Goal: Find specific page/section: Find specific page/section

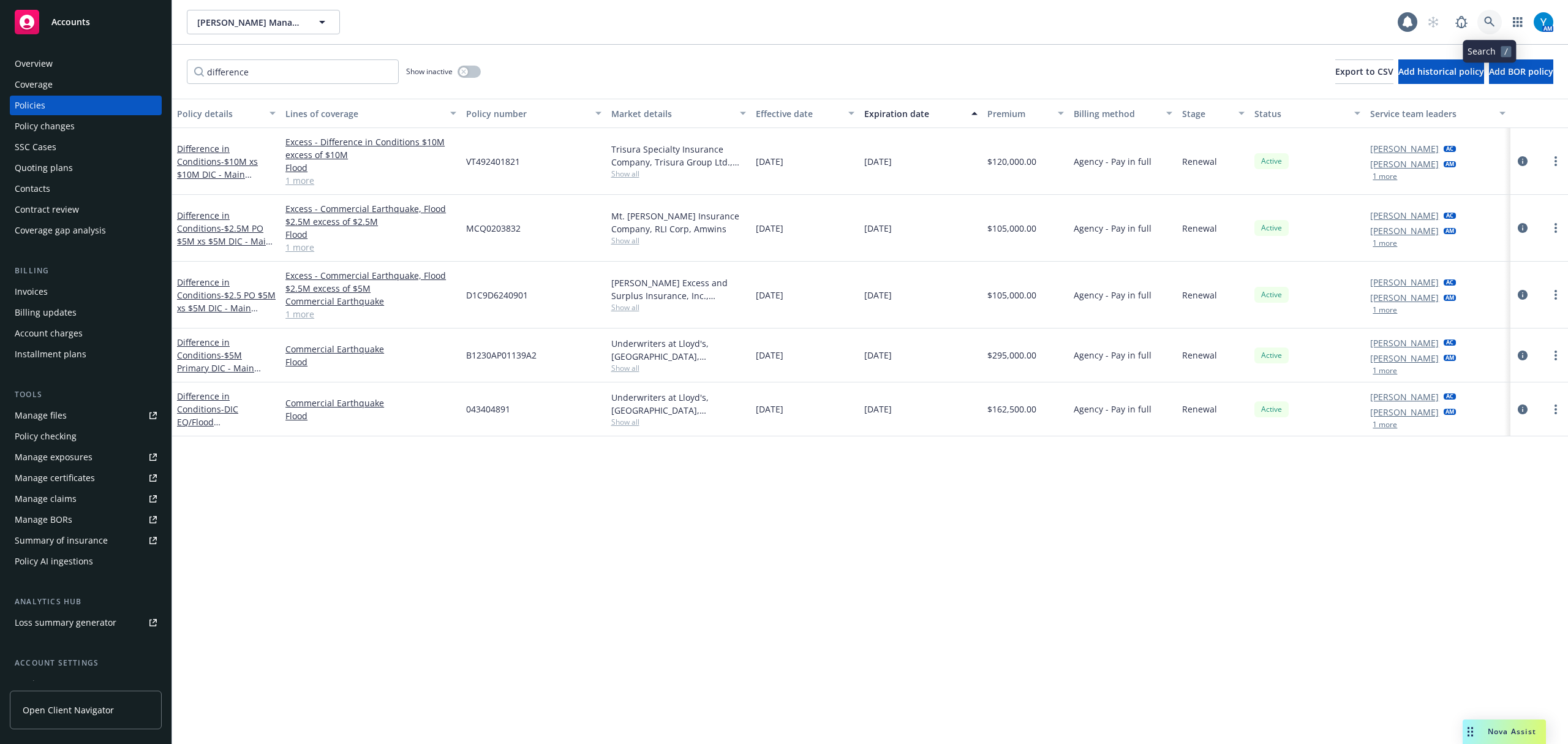
click at [1493, 16] on icon at bounding box center [1489, 22] width 11 height 11
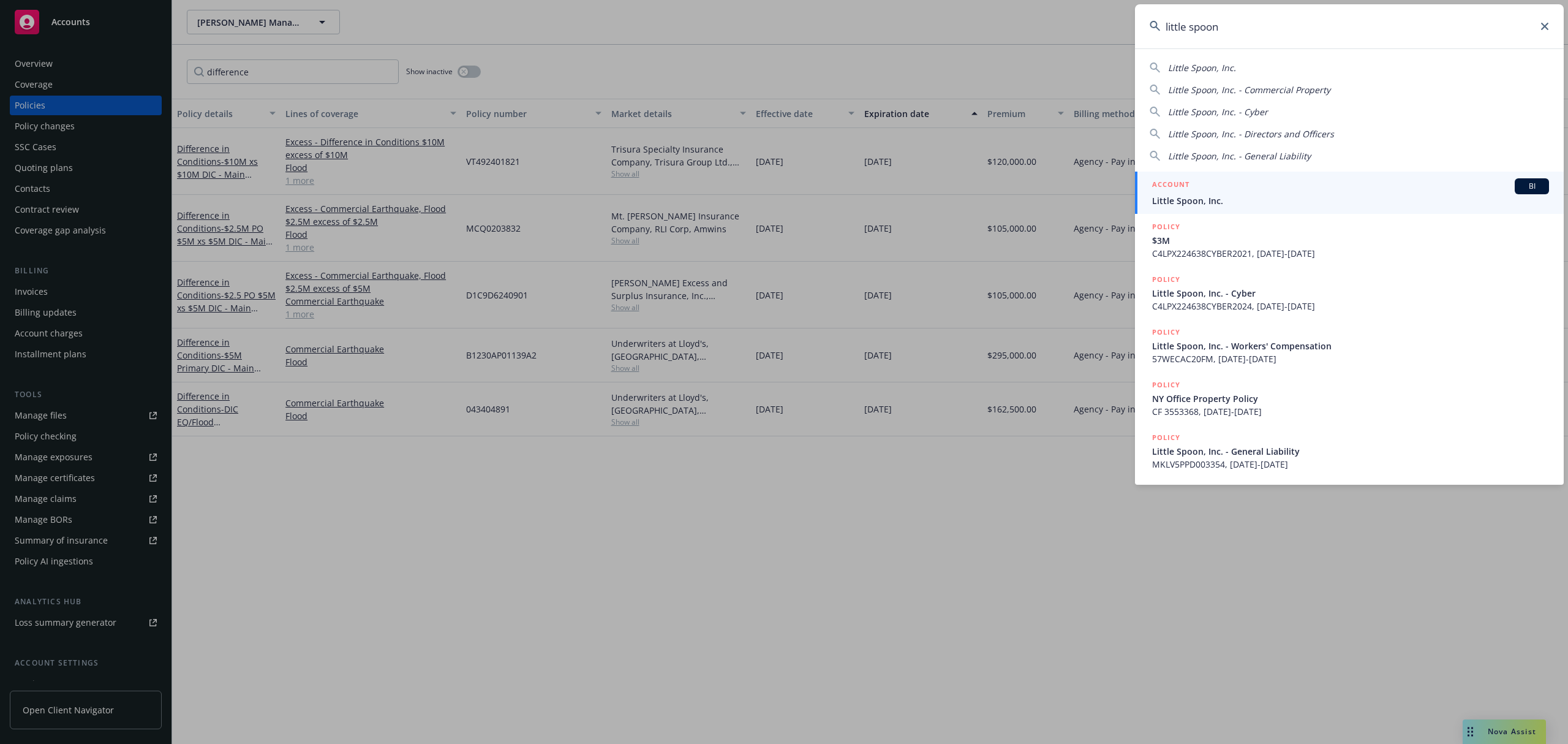
type input "little spoon"
click at [1225, 183] on div "ACCOUNT BI" at bounding box center [1351, 186] width 397 height 16
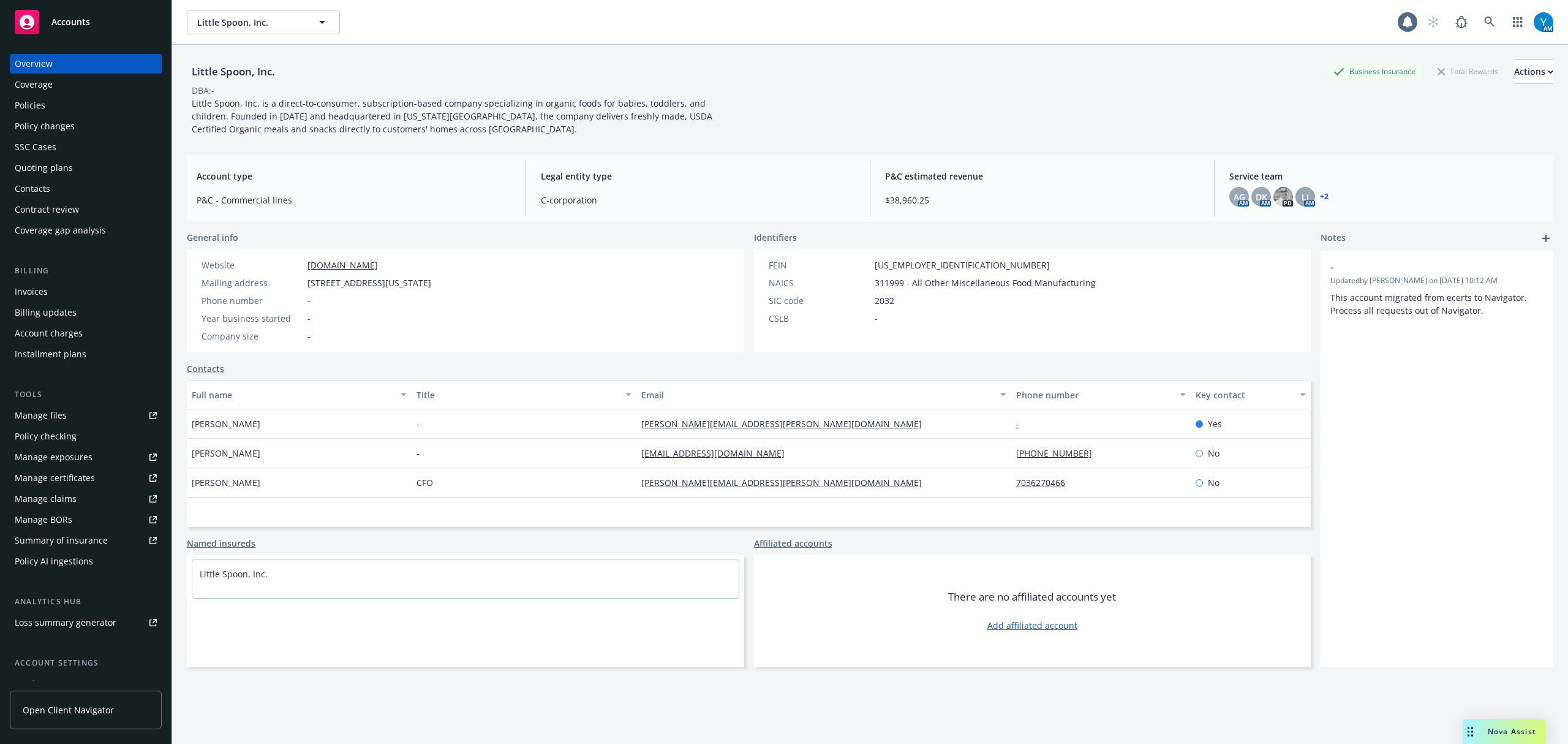
click at [52, 103] on div "Policies" at bounding box center [86, 106] width 142 height 20
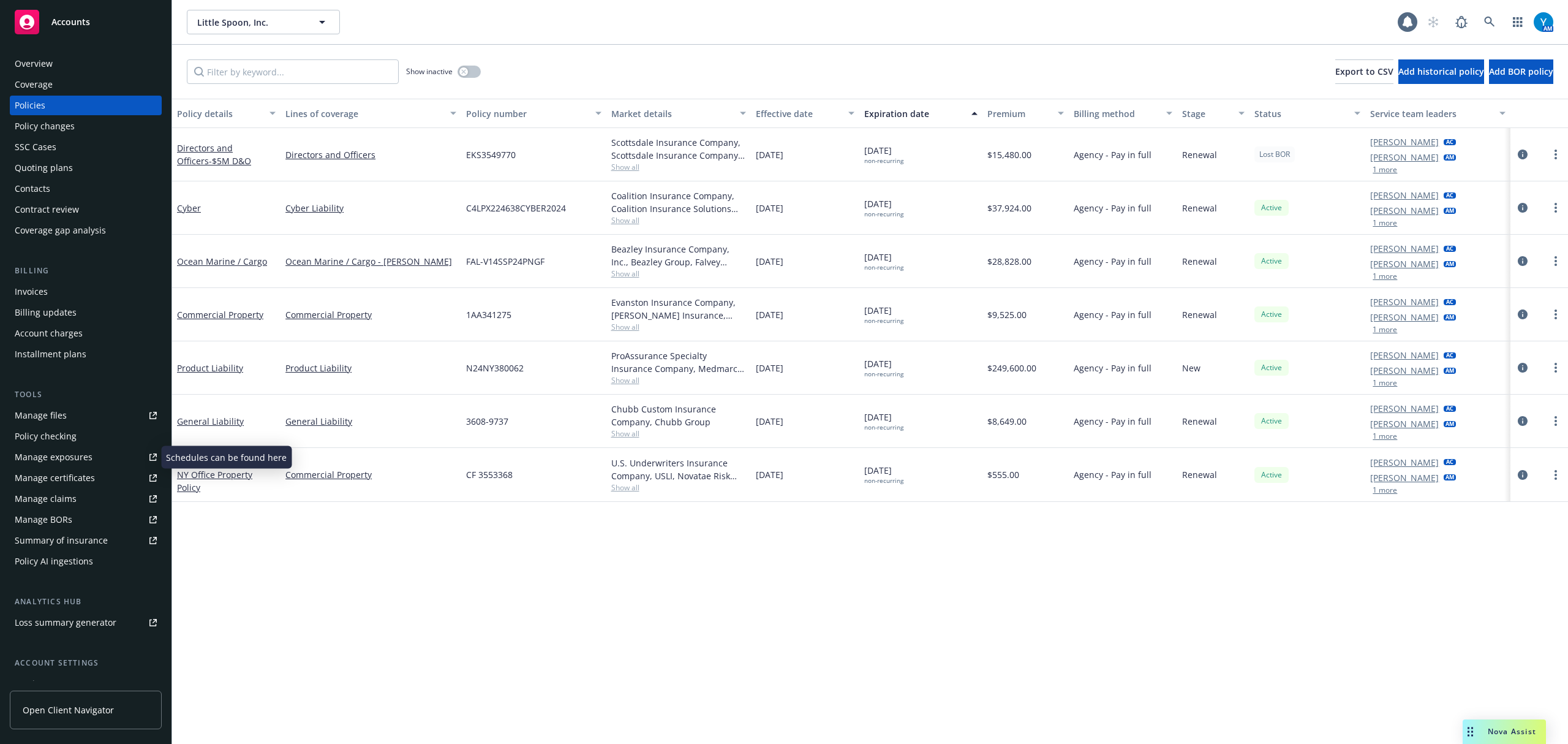
click at [67, 474] on div "Manage certificates" at bounding box center [55, 478] width 80 height 20
